Goal: Task Accomplishment & Management: Manage account settings

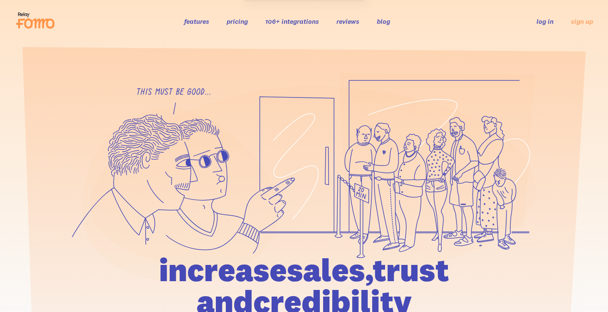
click at [546, 24] on link "log in" at bounding box center [545, 21] width 17 height 8
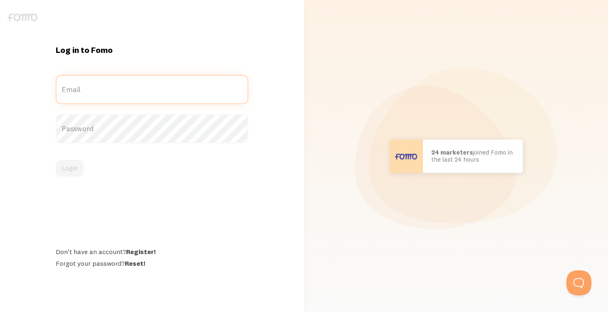
type input "[EMAIL_ADDRESS][DOMAIN_NAME]"
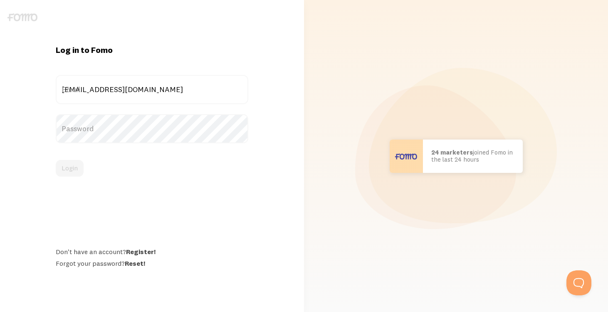
click at [167, 91] on label "Email" at bounding box center [152, 89] width 193 height 29
click at [167, 91] on input "[EMAIL_ADDRESS][DOMAIN_NAME]" at bounding box center [152, 89] width 193 height 29
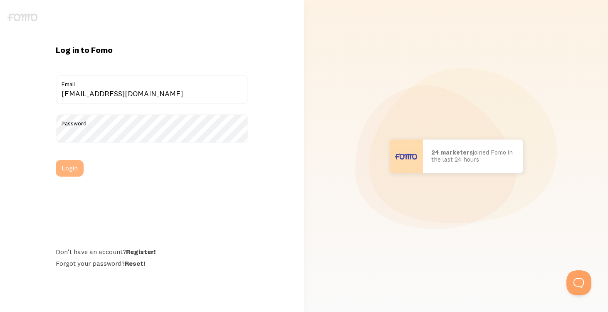
click at [77, 173] on button "Login" at bounding box center [70, 168] width 28 height 17
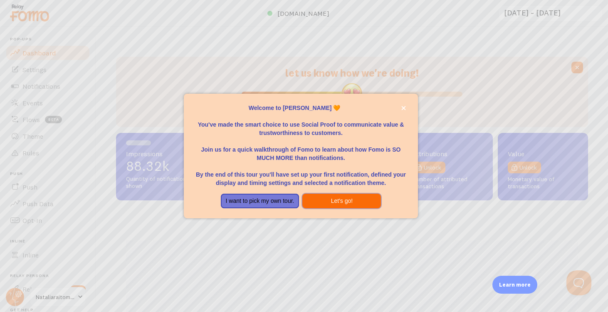
click at [323, 200] on button "Let's go!" at bounding box center [341, 200] width 79 height 15
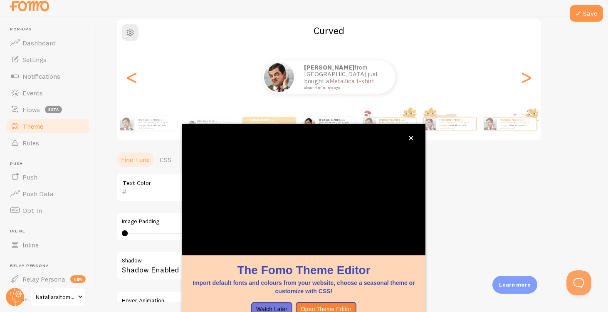
scroll to position [13, 0]
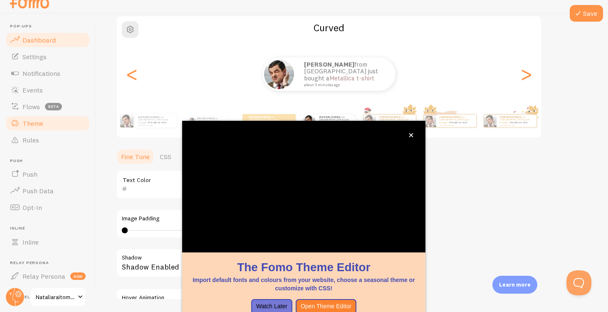
click at [50, 45] on link "Dashboard" at bounding box center [48, 40] width 86 height 17
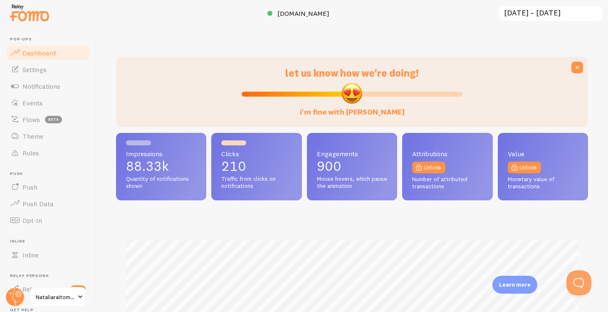
scroll to position [218, 472]
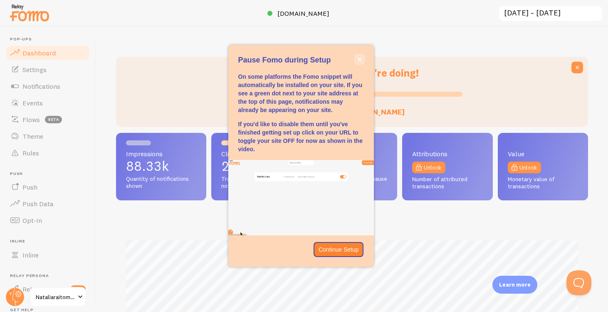
click at [359, 62] on button "close," at bounding box center [359, 59] width 9 height 9
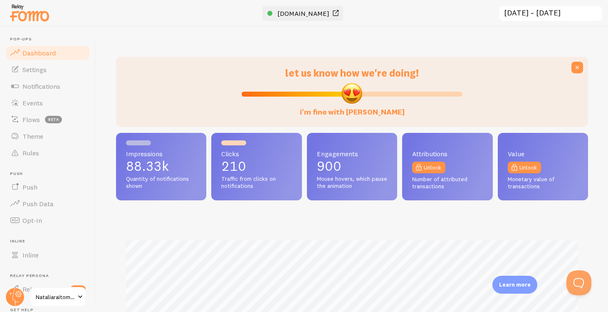
click at [328, 12] on span "www.nataliaraitomaeki.com" at bounding box center [303, 13] width 52 height 8
click at [267, 14] on div at bounding box center [269, 13] width 5 height 5
click at [59, 75] on link "Settings" at bounding box center [48, 69] width 86 height 17
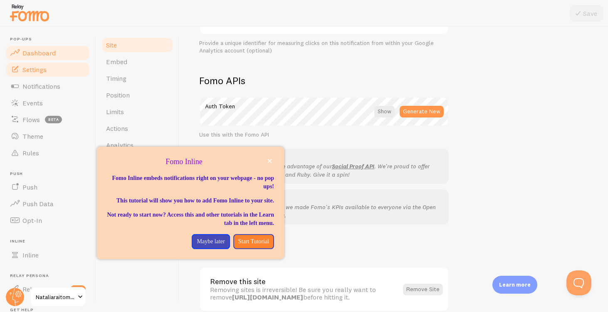
click at [26, 55] on span "Dashboard" at bounding box center [38, 53] width 33 height 8
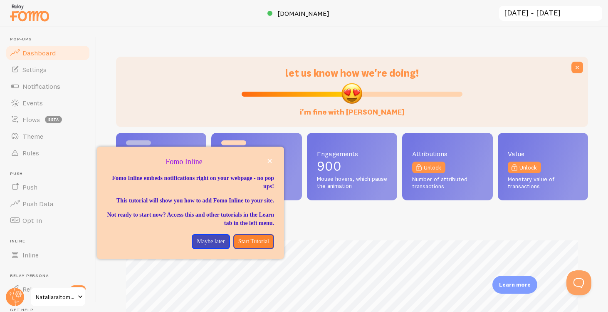
scroll to position [218, 472]
click at [270, 161] on icon "close," at bounding box center [270, 161] width 4 height 4
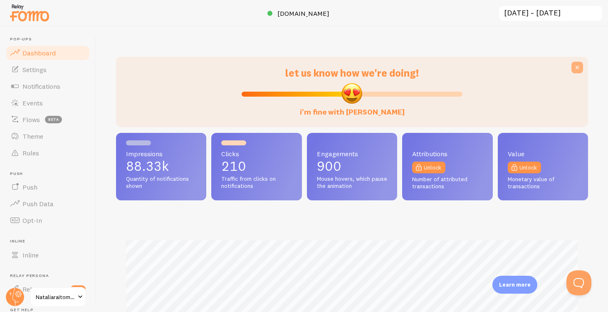
click at [573, 67] on icon at bounding box center [577, 67] width 8 height 8
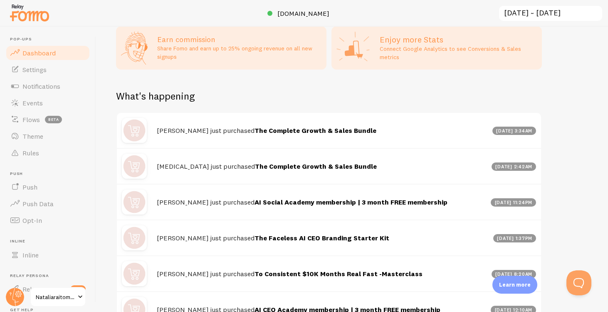
scroll to position [413, 0]
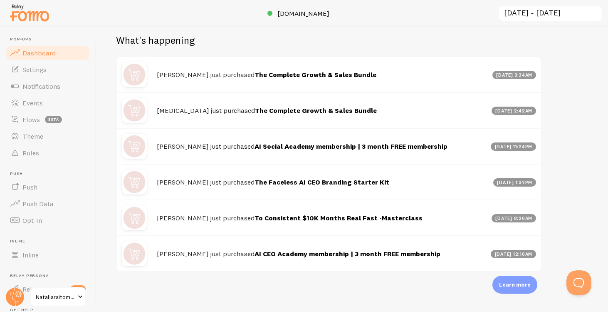
click at [79, 300] on span at bounding box center [80, 297] width 10 height 10
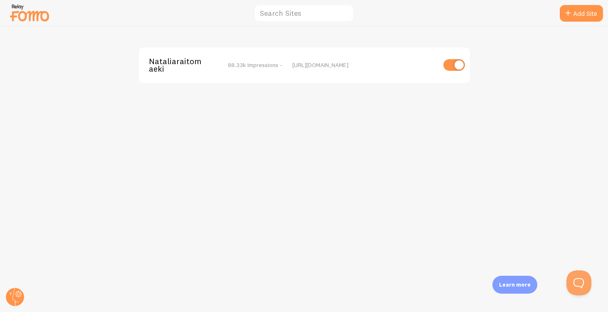
click at [454, 63] on input "checkbox" at bounding box center [454, 65] width 22 height 12
checkbox input "false"
